Goal: Task Accomplishment & Management: Use online tool/utility

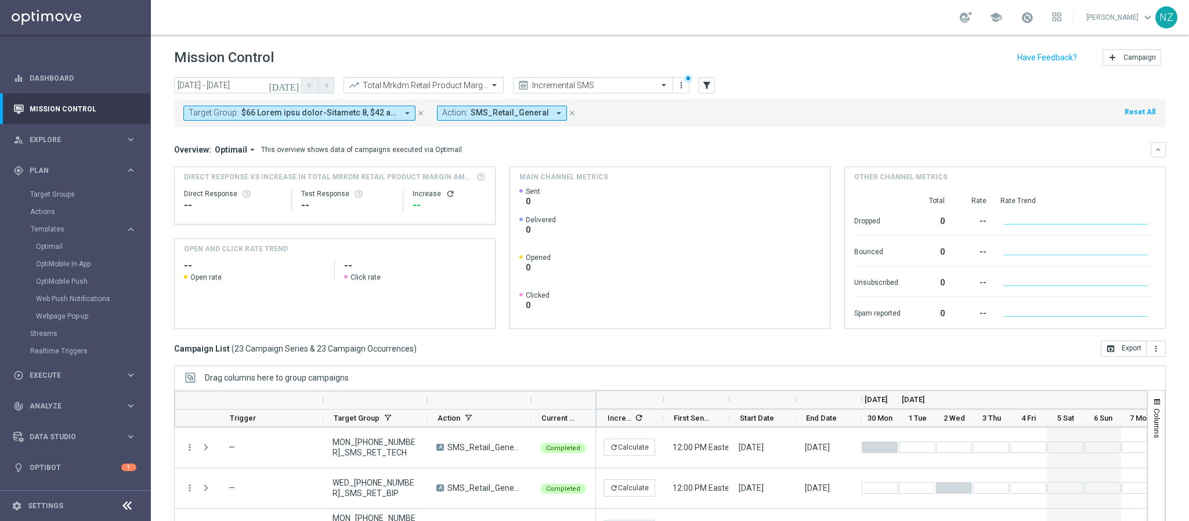
scroll to position [279, 0]
click at [759, 115] on div "Target Group: arrow_drop_down close Action: SMS_Retail_General arrow_drop_down …" at bounding box center [669, 113] width 991 height 28
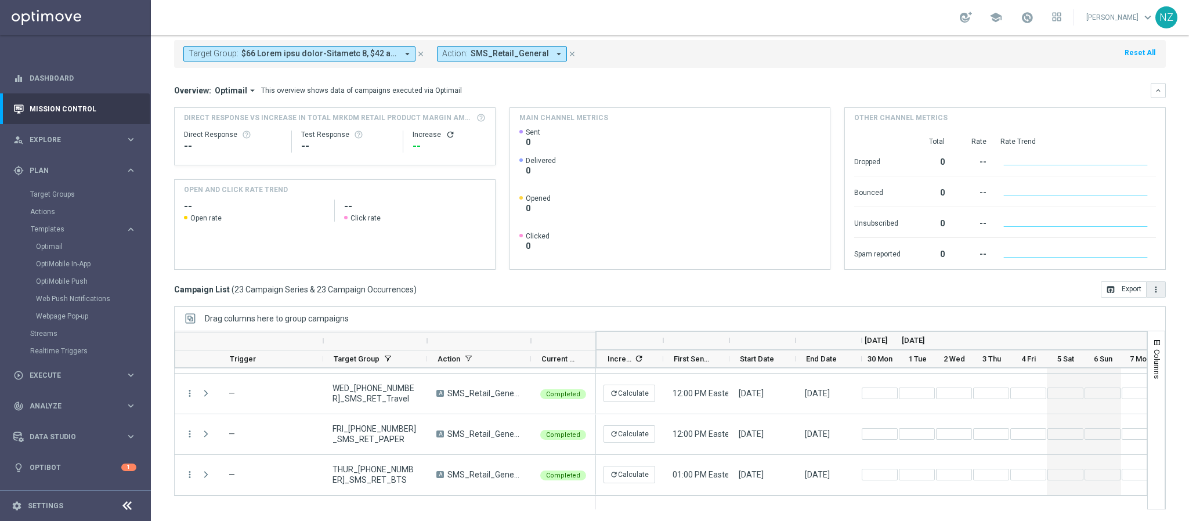
click at [1146, 295] on button "more_vert" at bounding box center [1155, 289] width 19 height 16
click at [1104, 317] on li "Export with occurrences" at bounding box center [1117, 310] width 95 height 19
click at [63, 197] on link "Target Groups" at bounding box center [75, 194] width 91 height 9
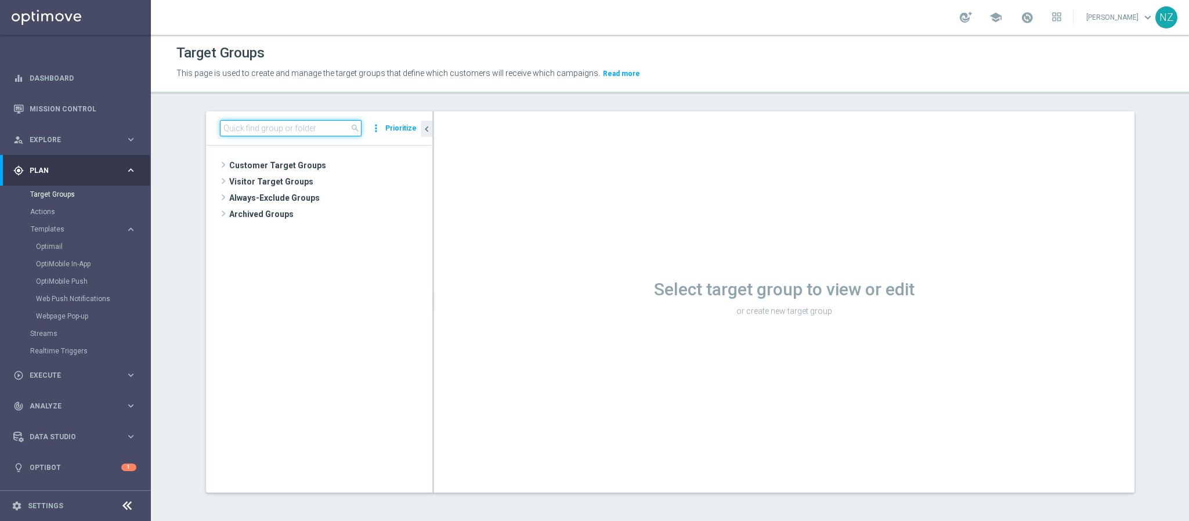
click at [259, 122] on input at bounding box center [291, 128] width 142 height 16
click at [77, 105] on link "Mission Control" at bounding box center [83, 108] width 107 height 31
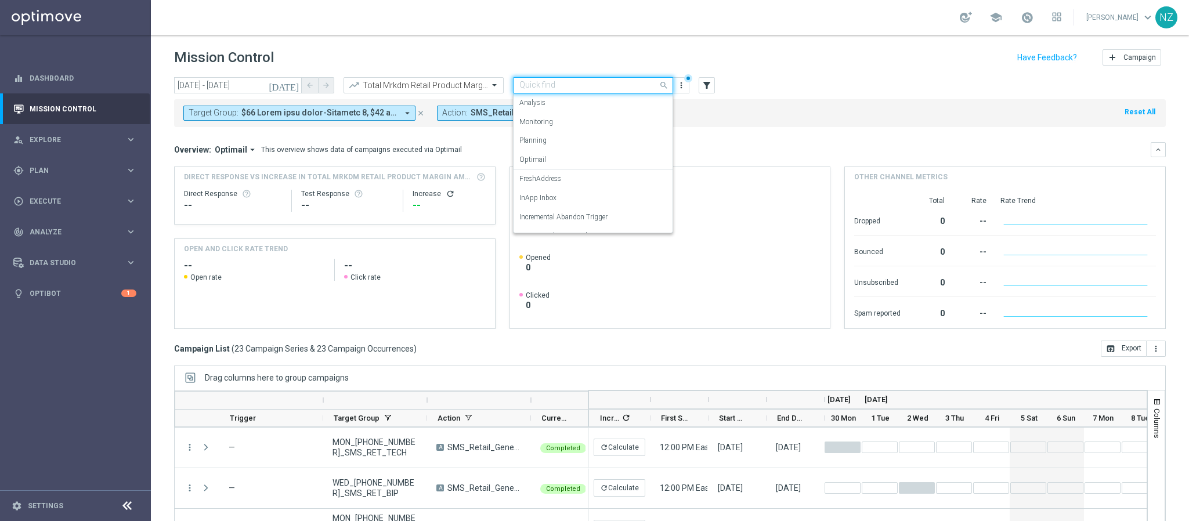
click at [577, 78] on div "Quick find Incremental SMS" at bounding box center [593, 85] width 160 height 16
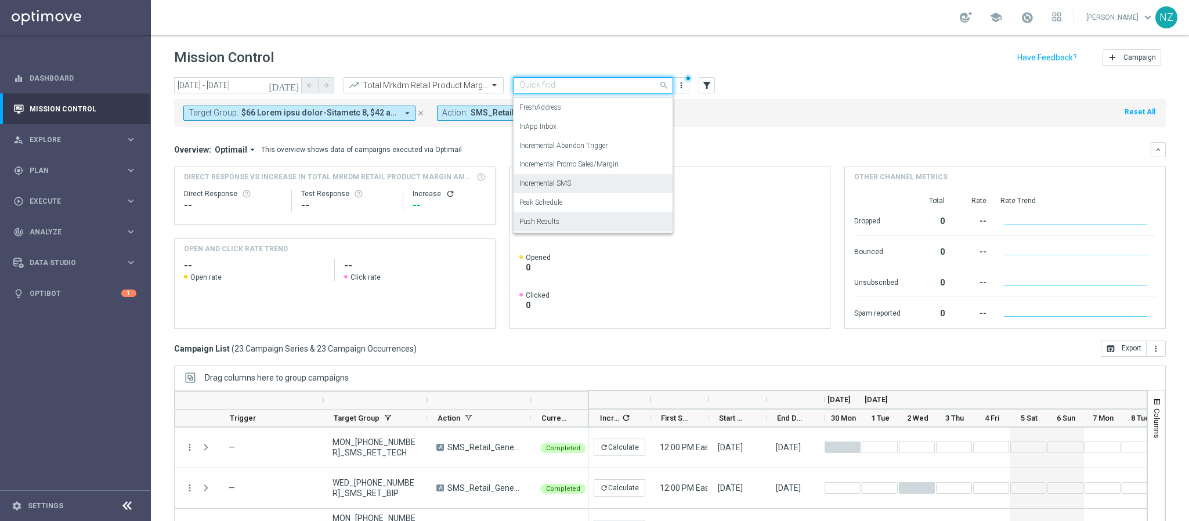
click at [576, 223] on div "Push Results" at bounding box center [592, 221] width 147 height 19
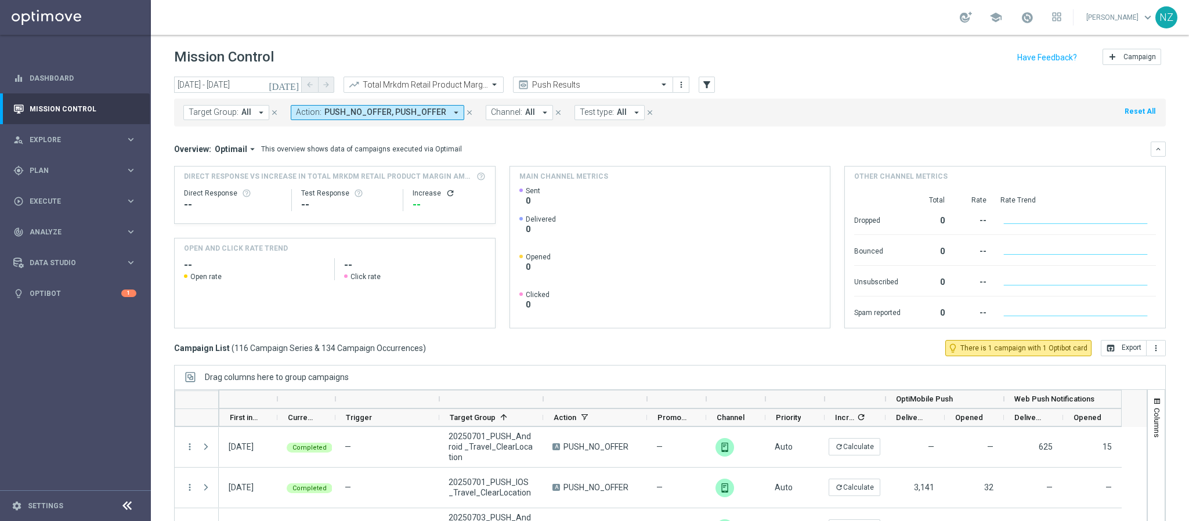
scroll to position [0, 0]
click at [296, 82] on icon "[DATE]" at bounding box center [284, 85] width 31 height 10
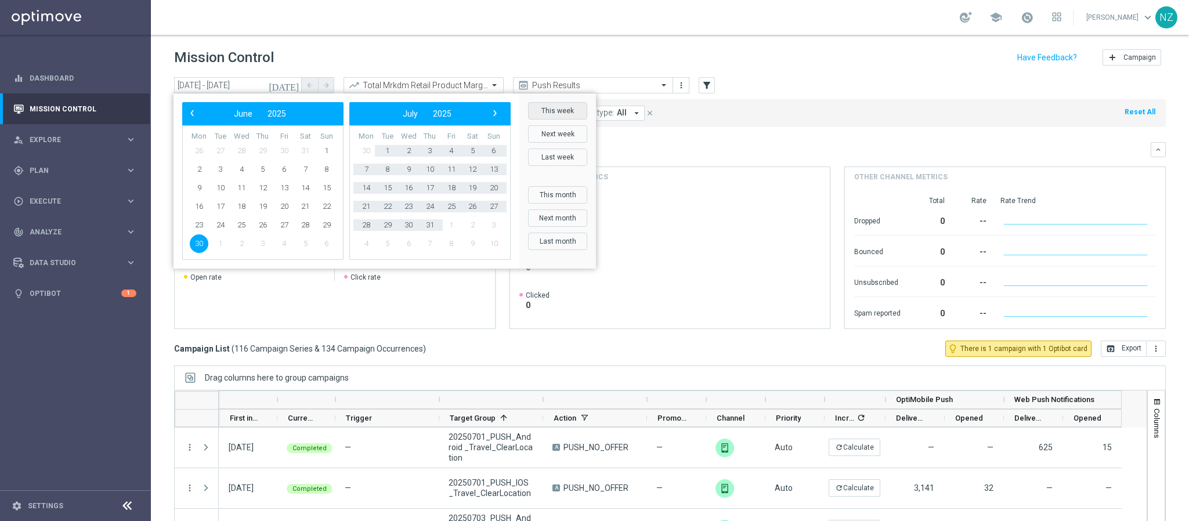
click at [559, 110] on button "This week" at bounding box center [557, 110] width 59 height 17
type input "[DATE] - [DATE]"
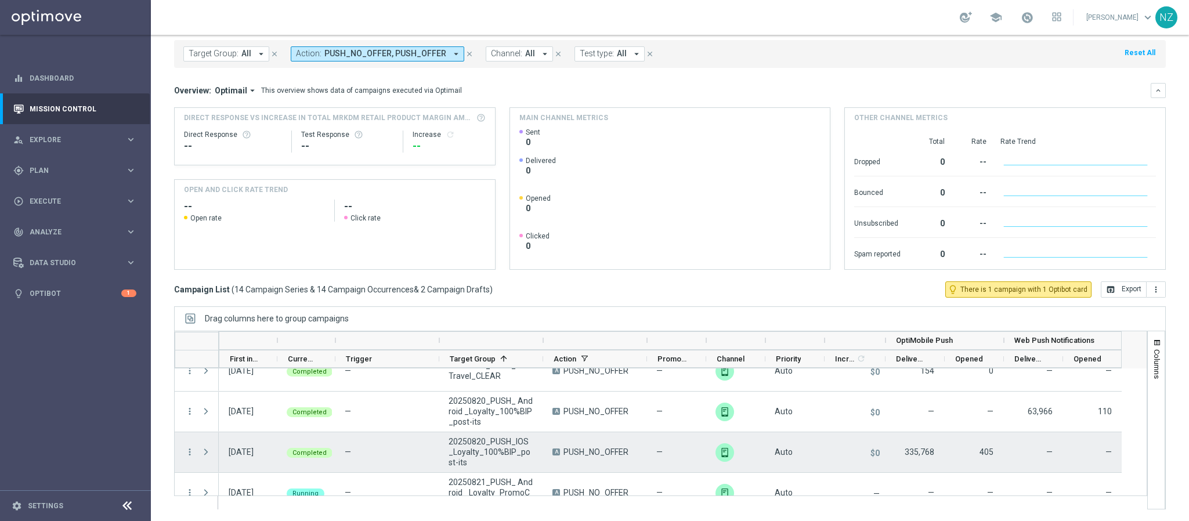
scroll to position [348, 0]
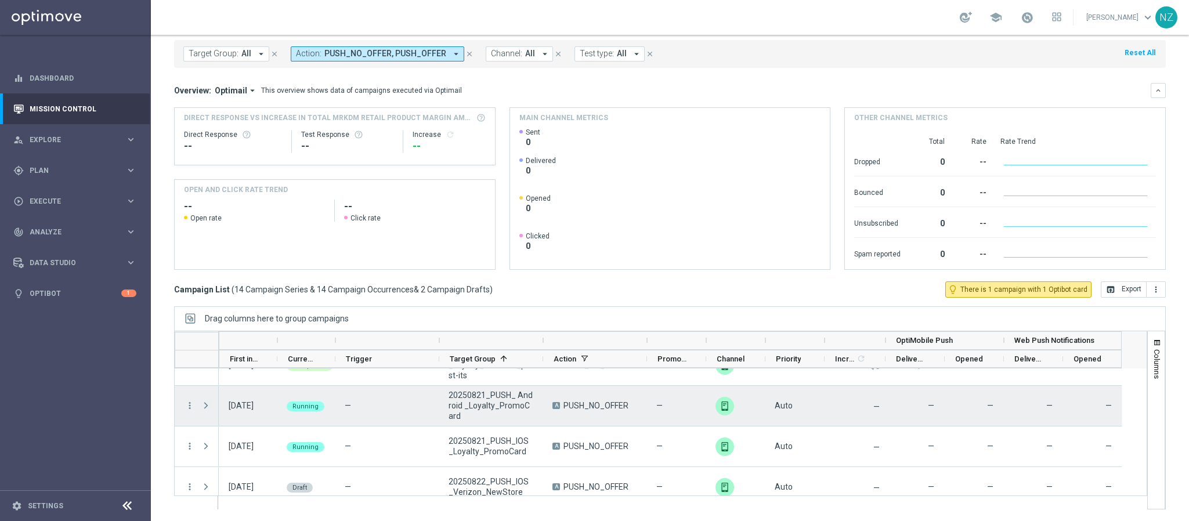
click at [204, 407] on span "Press SPACE to select this row." at bounding box center [206, 405] width 10 height 9
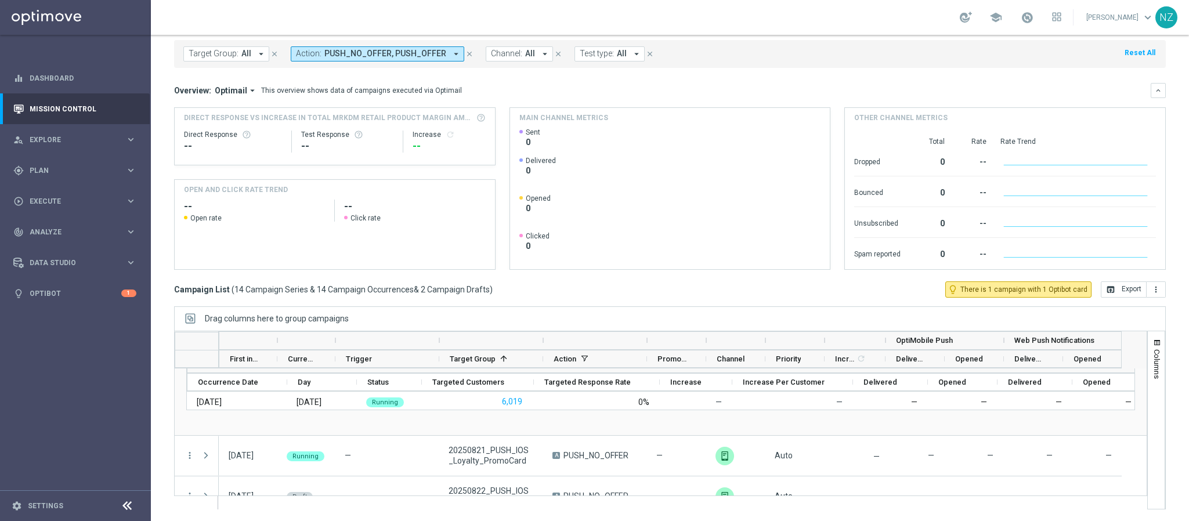
scroll to position [435, 0]
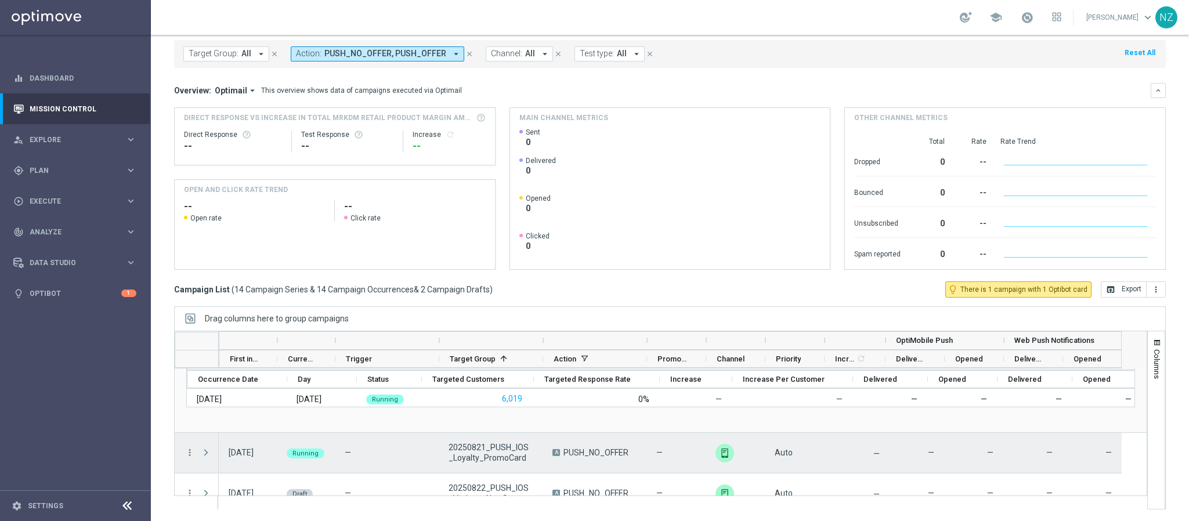
click at [209, 451] on span "Press SPACE to select this row." at bounding box center [206, 452] width 10 height 9
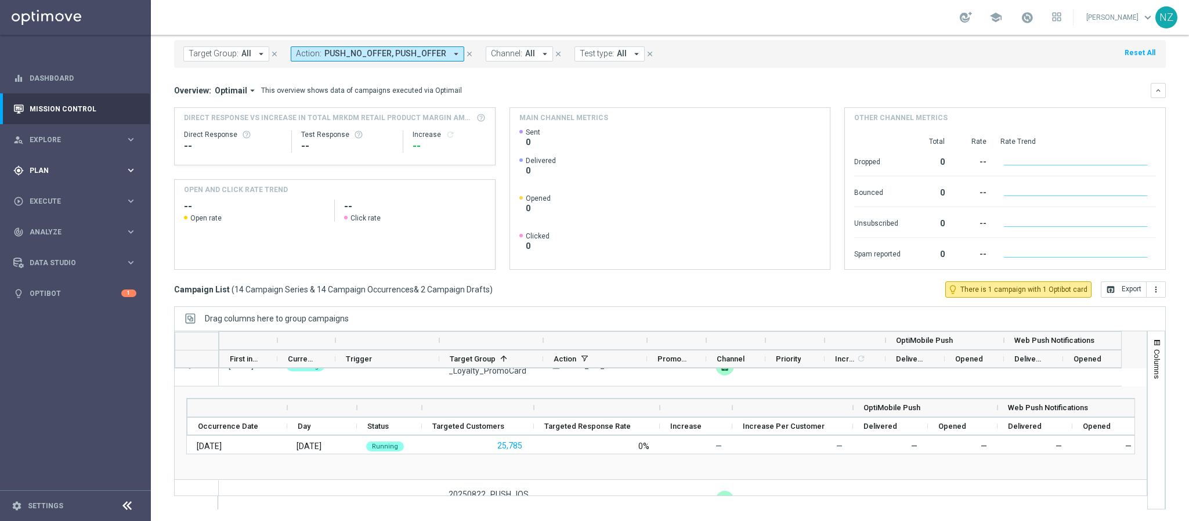
click at [89, 160] on div "gps_fixed Plan keyboard_arrow_right" at bounding box center [75, 170] width 150 height 31
click at [82, 283] on link "OptiMobile Push" at bounding box center [78, 281] width 85 height 9
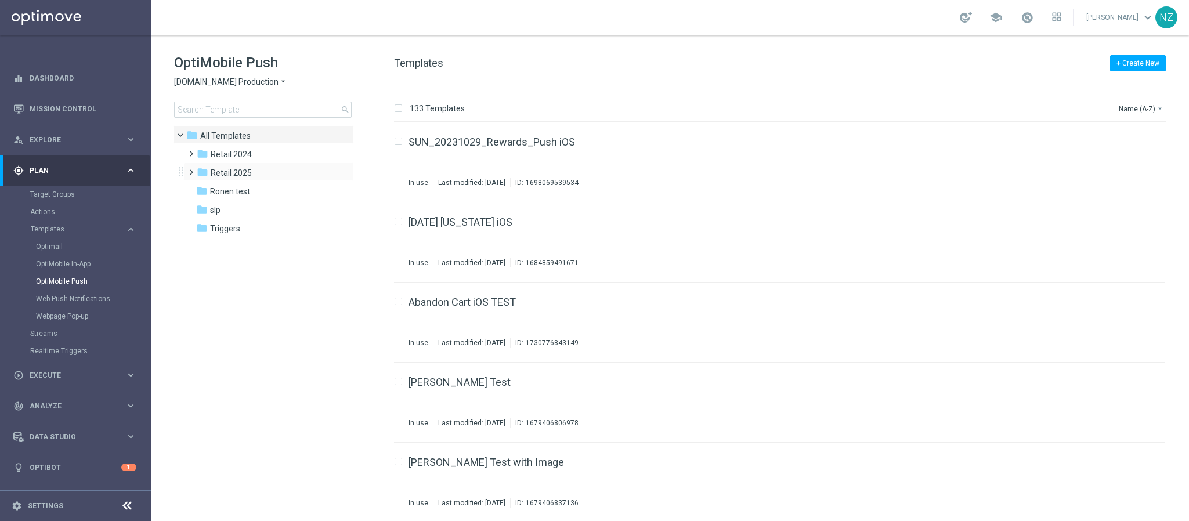
click at [187, 169] on span at bounding box center [188, 167] width 5 height 5
click at [203, 207] on span at bounding box center [200, 204] width 5 height 5
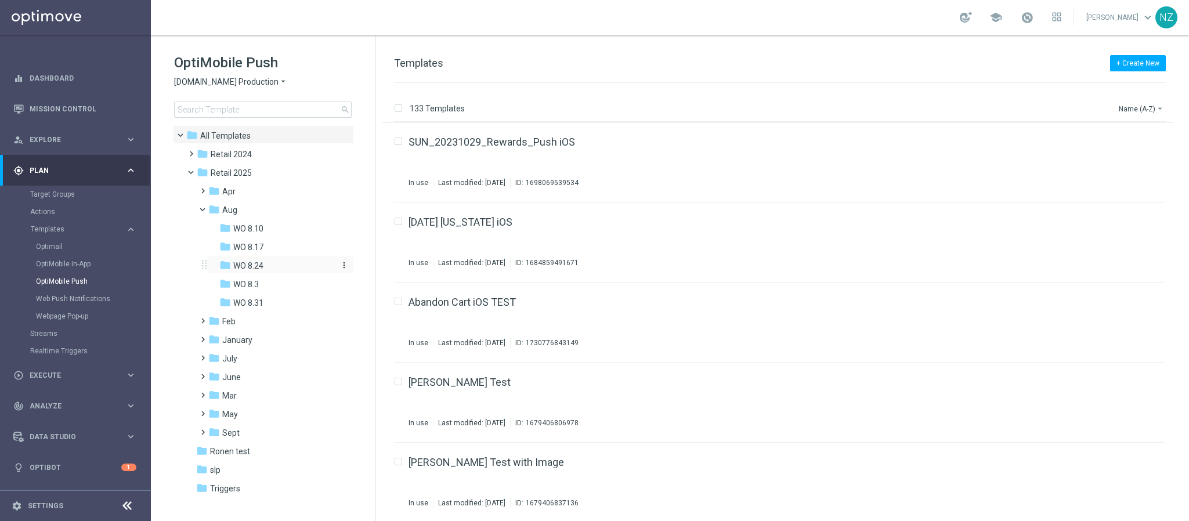
click at [256, 260] on span "WO 8.24" at bounding box center [248, 265] width 30 height 10
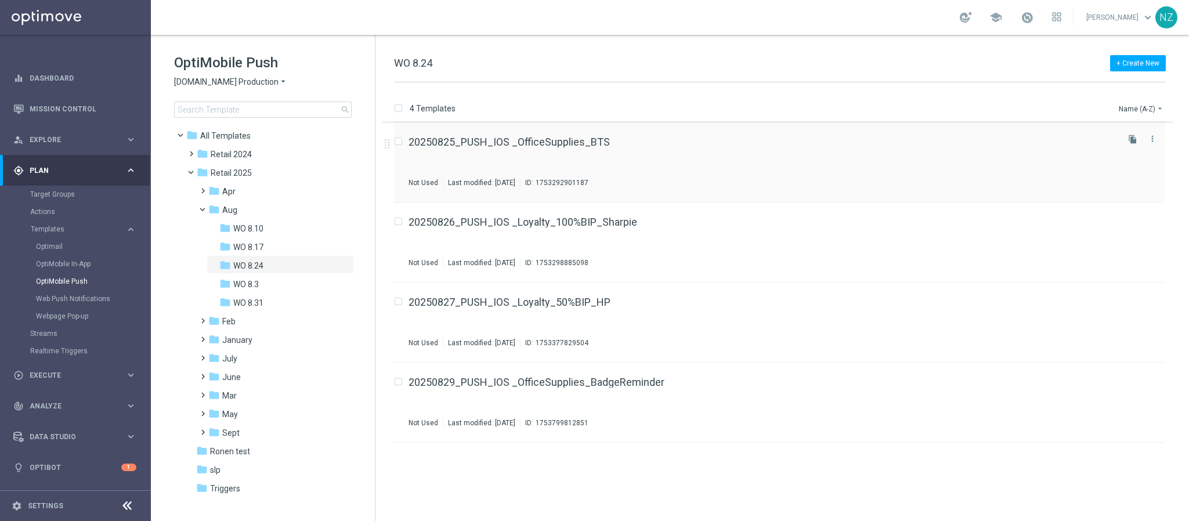
click at [684, 166] on div "20250825_PUSH_IOS _OfficeSupplies_BTS Not Used Last modified: [DATE] ID: 175329…" at bounding box center [761, 162] width 707 height 50
click at [692, 251] on div "20250826_PUSH_IOS _Loyalty_100%BIP_Sharpie Not Used Last modified: [DATE] ID: 1…" at bounding box center [761, 242] width 707 height 50
